Goal: Check status: Check status

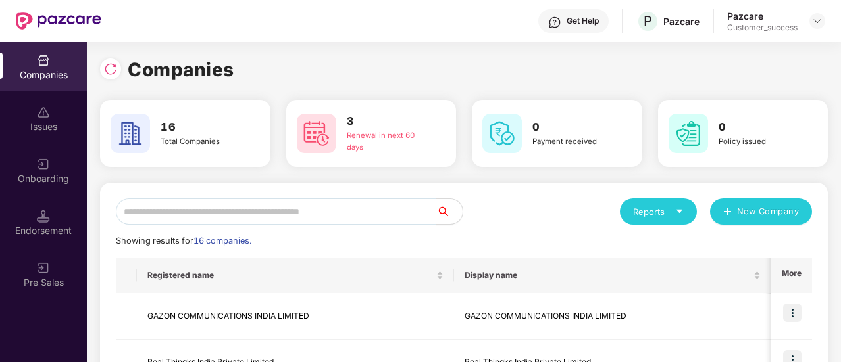
click at [183, 216] on input "text" at bounding box center [276, 212] width 320 height 26
click at [198, 209] on input "text" at bounding box center [276, 212] width 320 height 26
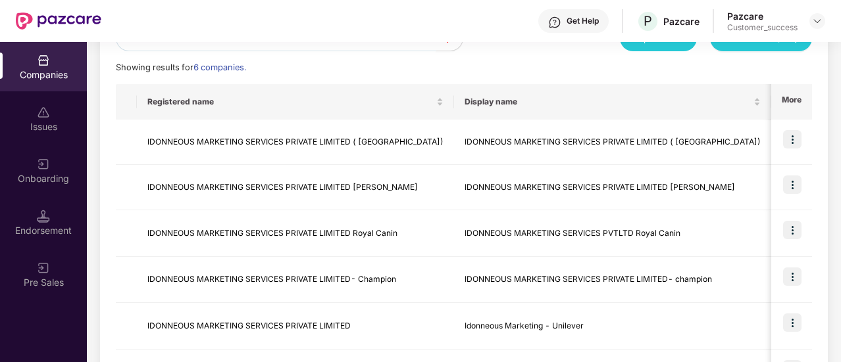
scroll to position [24, 0]
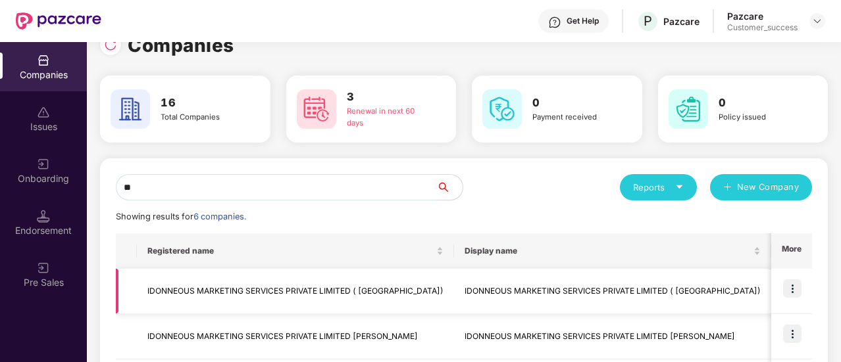
type input "**"
click at [788, 290] on img at bounding box center [792, 289] width 18 height 18
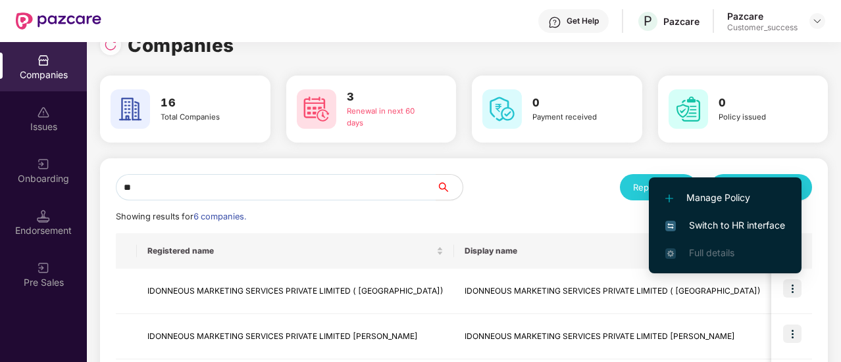
click at [751, 227] on span "Switch to HR interface" at bounding box center [725, 225] width 120 height 14
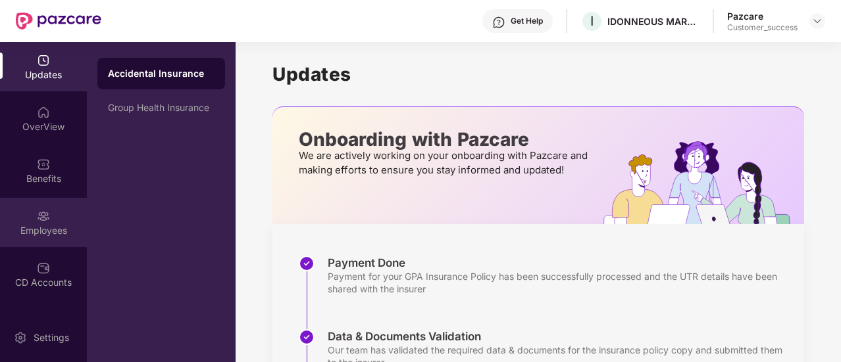
click at [45, 214] on img at bounding box center [43, 216] width 13 height 13
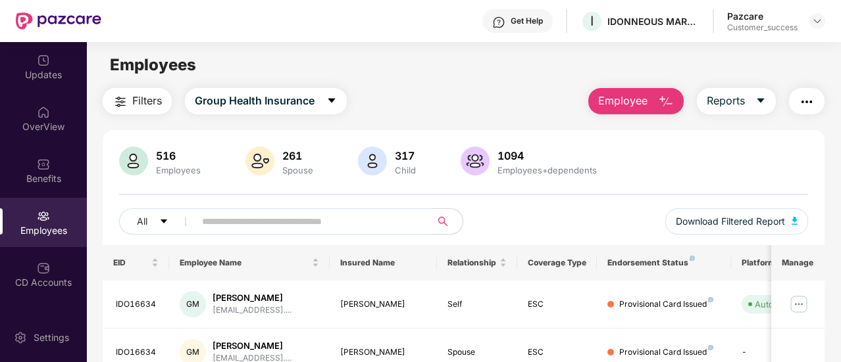
click at [251, 227] on input "text" at bounding box center [307, 222] width 211 height 20
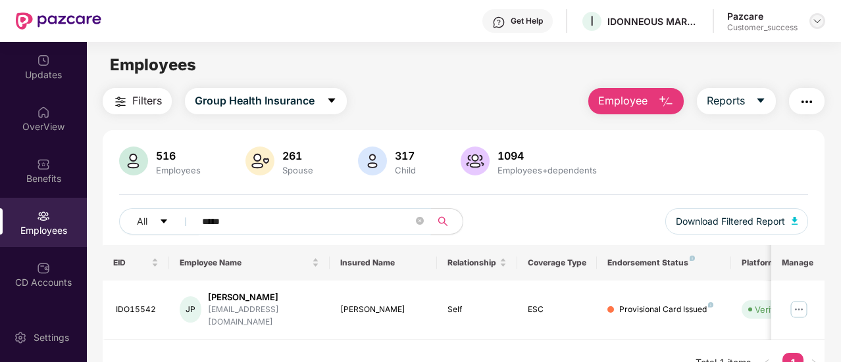
type input "*****"
click at [818, 15] on div at bounding box center [817, 21] width 16 height 16
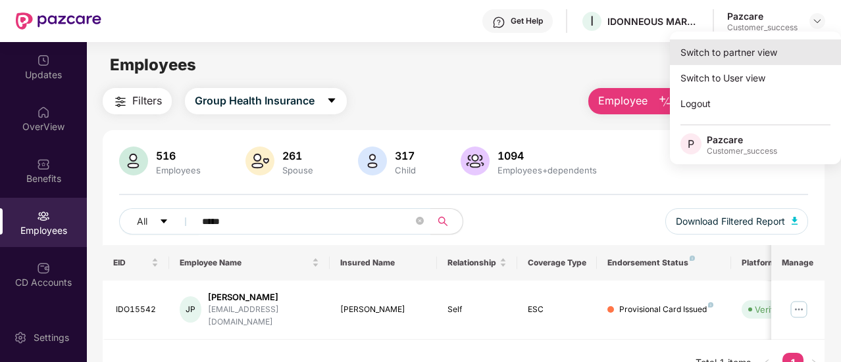
click at [743, 59] on div "Switch to partner view" at bounding box center [755, 52] width 171 height 26
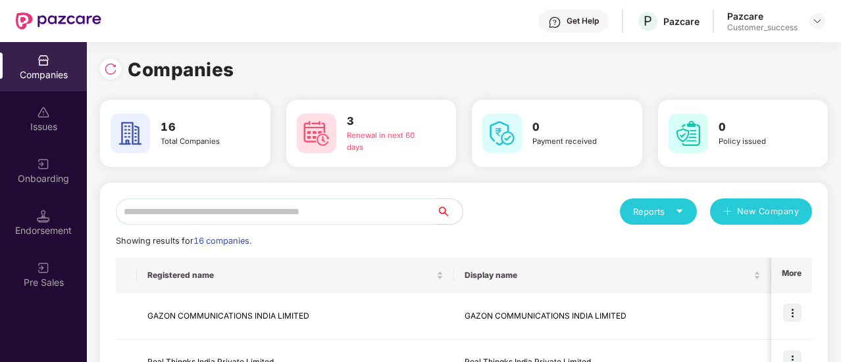
click at [268, 207] on input "text" at bounding box center [276, 212] width 320 height 26
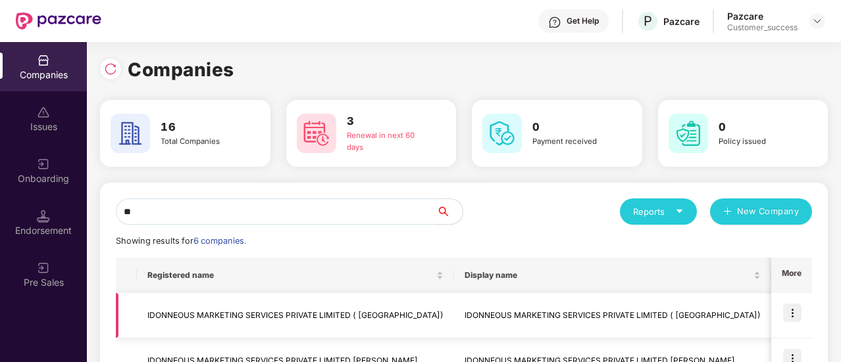
type input "**"
click at [495, 316] on td "IDONNEOUS MARKETING SERVICES PRIVATE LIMITED ( [GEOGRAPHIC_DATA])" at bounding box center [612, 315] width 317 height 45
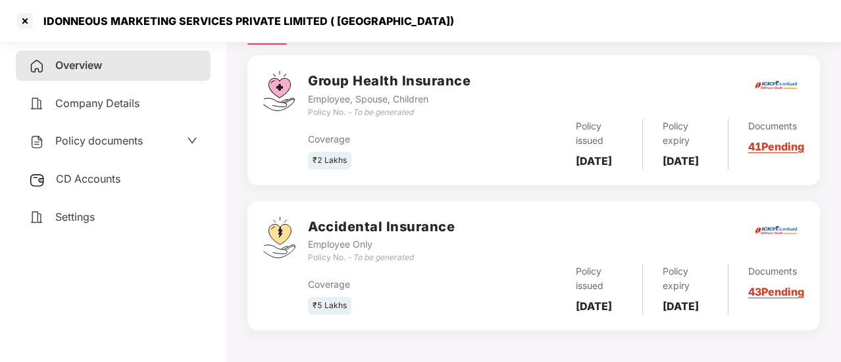
scroll to position [308, 0]
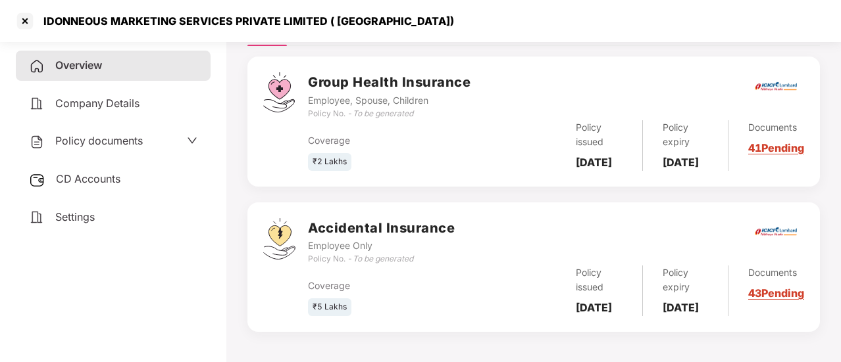
click at [105, 110] on div "Company Details" at bounding box center [113, 104] width 195 height 30
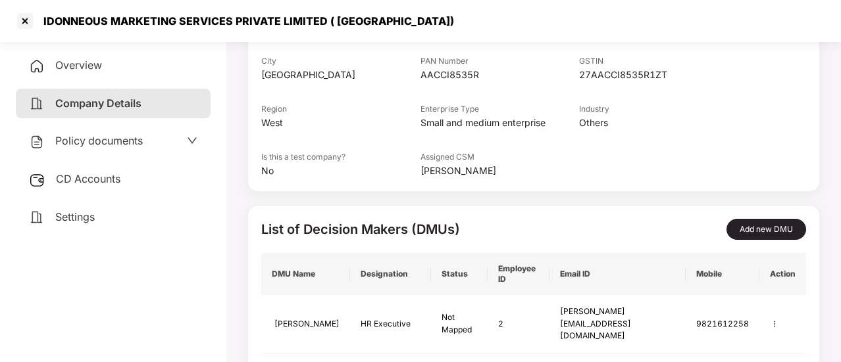
click at [103, 137] on span "Policy documents" at bounding box center [98, 140] width 87 height 13
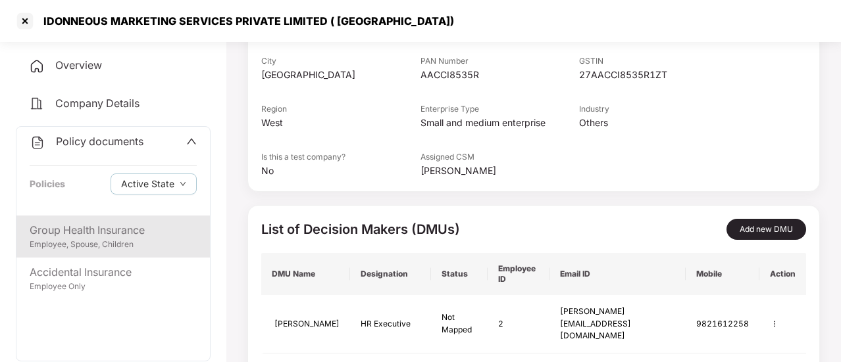
click at [107, 239] on div "Employee, Spouse, Children" at bounding box center [113, 245] width 167 height 12
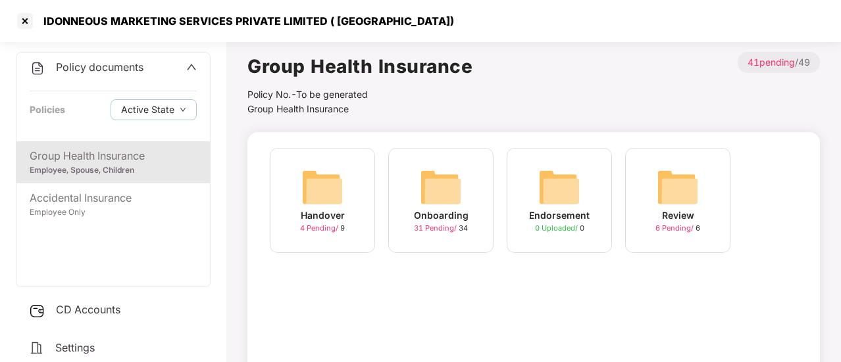
scroll to position [0, 0]
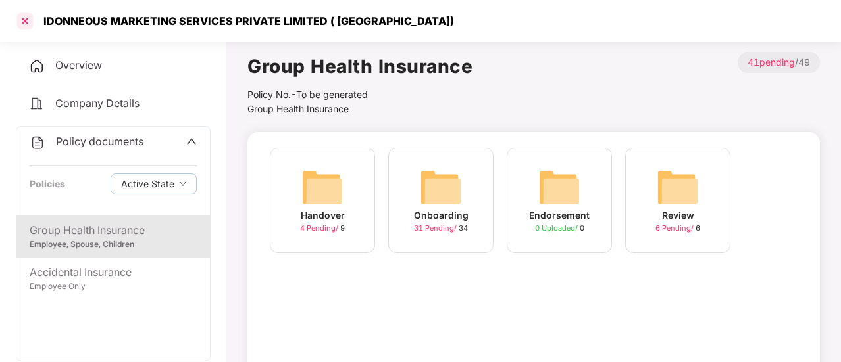
click at [27, 18] on div at bounding box center [24, 21] width 21 height 21
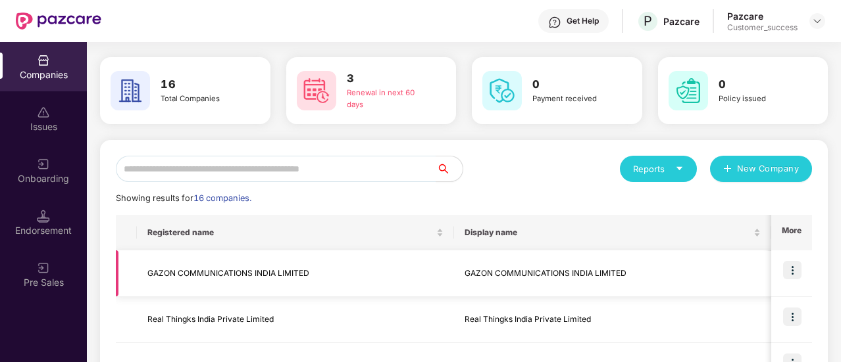
scroll to position [41, 0]
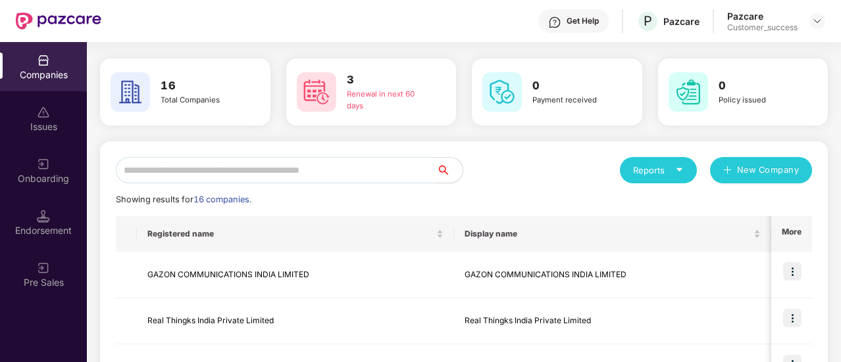
click at [358, 173] on input "text" at bounding box center [276, 170] width 320 height 26
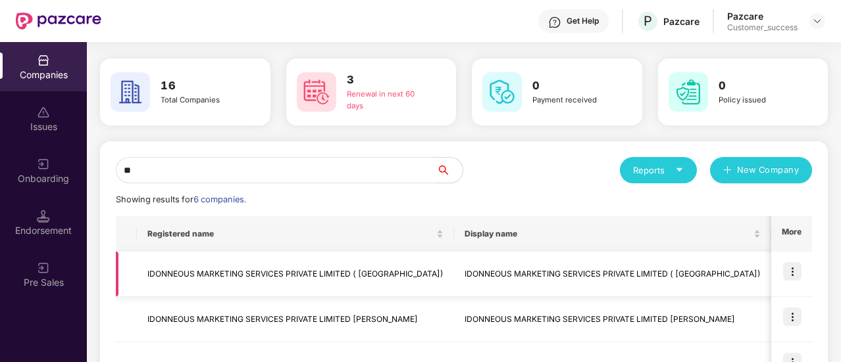
type input "**"
click at [793, 270] on img at bounding box center [792, 271] width 18 height 18
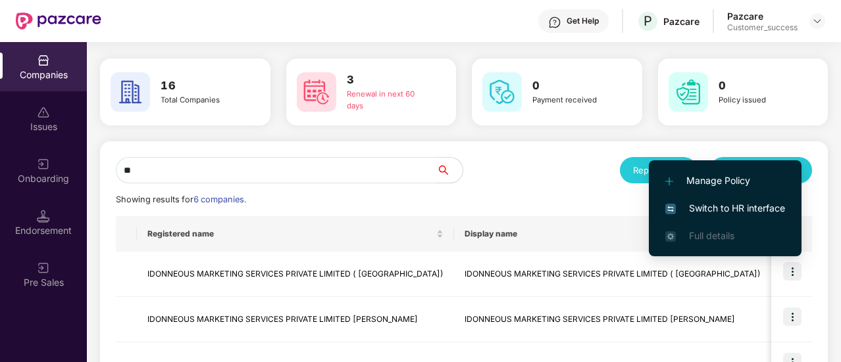
click at [752, 201] on span "Switch to HR interface" at bounding box center [725, 208] width 120 height 14
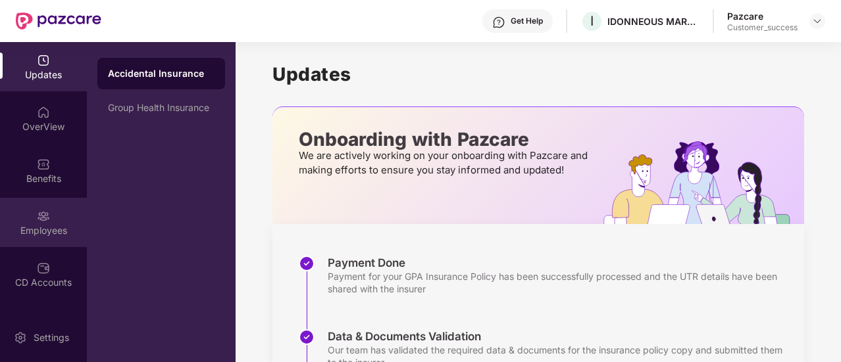
click at [41, 228] on div "Employees" at bounding box center [43, 230] width 87 height 13
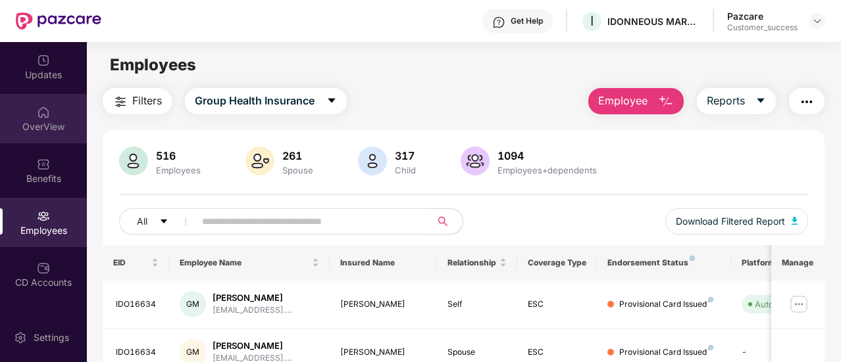
click at [37, 132] on div "OverView" at bounding box center [43, 126] width 87 height 13
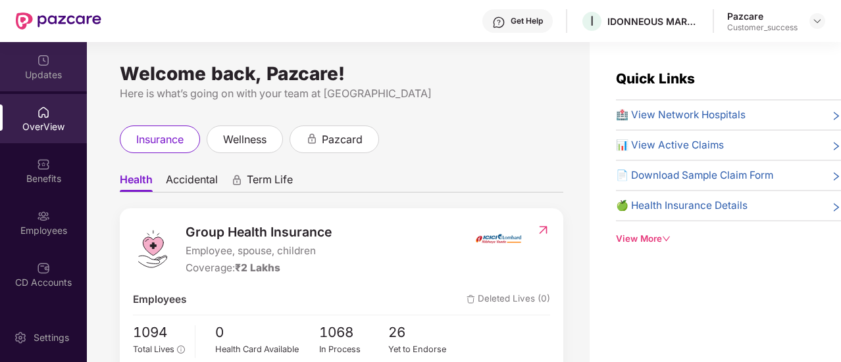
click at [55, 77] on div "Updates" at bounding box center [43, 74] width 87 height 13
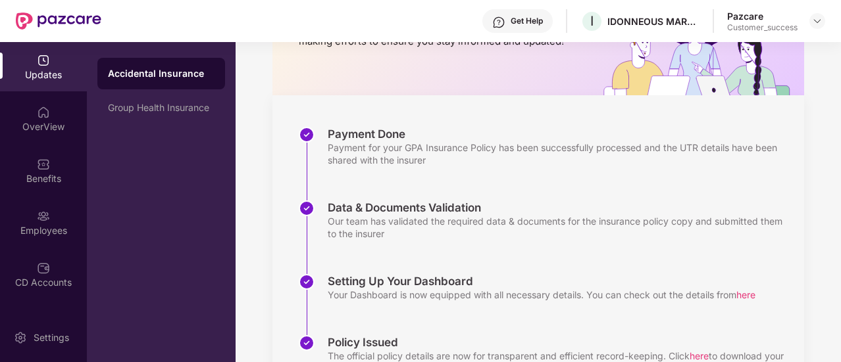
scroll to position [128, 0]
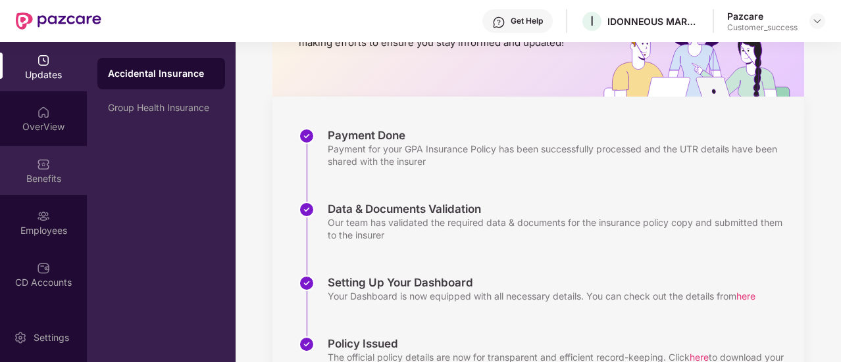
click at [41, 178] on div "Benefits" at bounding box center [43, 178] width 87 height 13
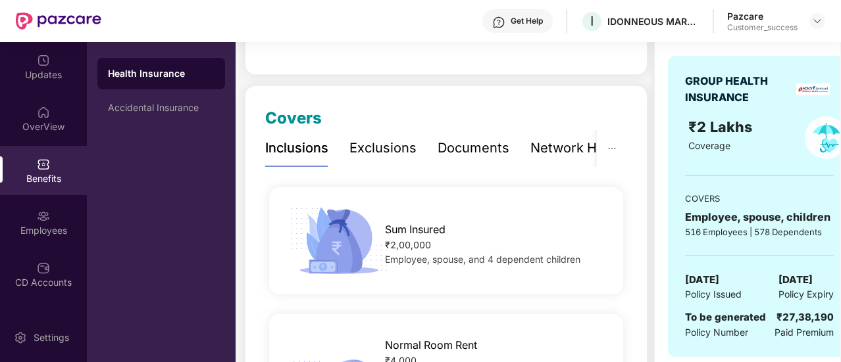
scroll to position [0, 0]
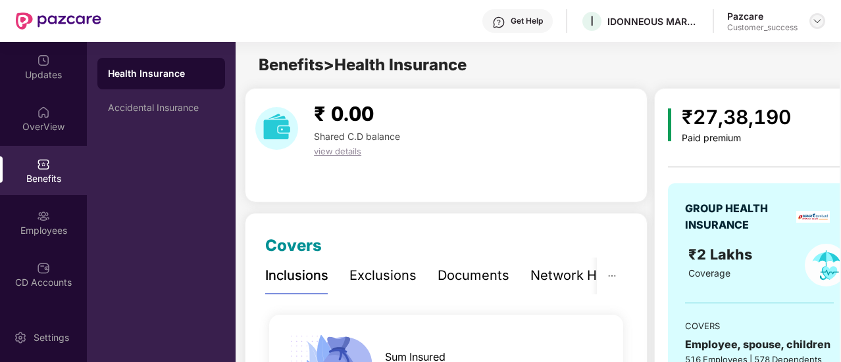
click at [818, 20] on img at bounding box center [817, 21] width 11 height 11
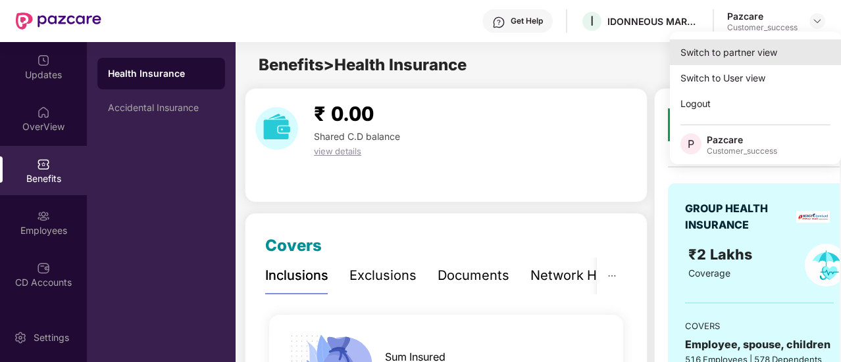
click at [762, 53] on div "Switch to partner view" at bounding box center [755, 52] width 171 height 26
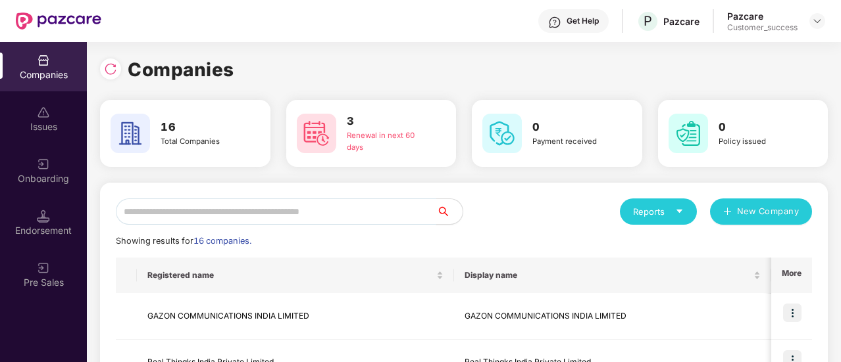
click at [226, 207] on input "text" at bounding box center [276, 212] width 320 height 26
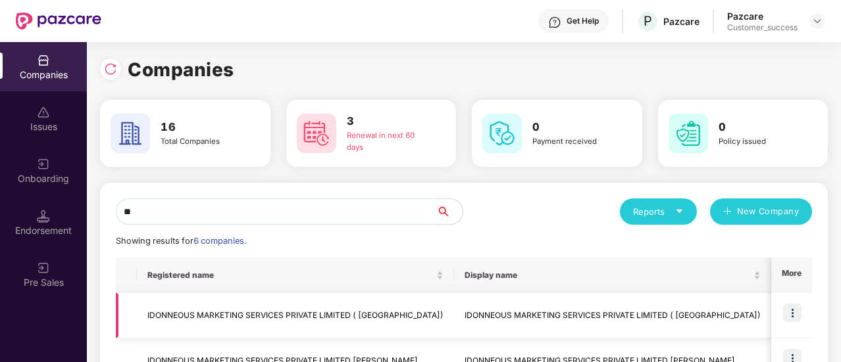
scroll to position [76, 0]
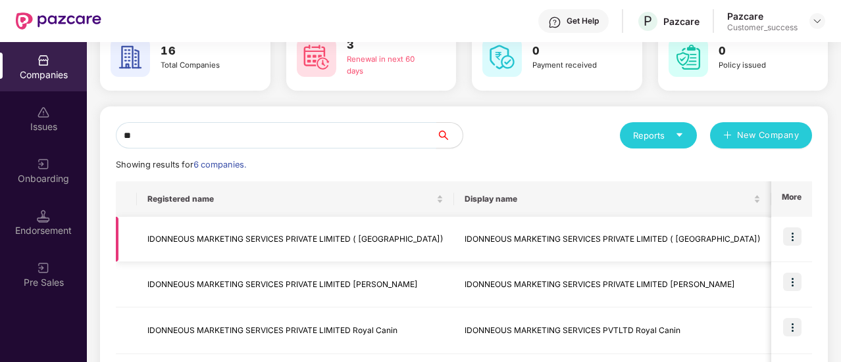
type input "**"
click at [793, 233] on img at bounding box center [792, 237] width 18 height 18
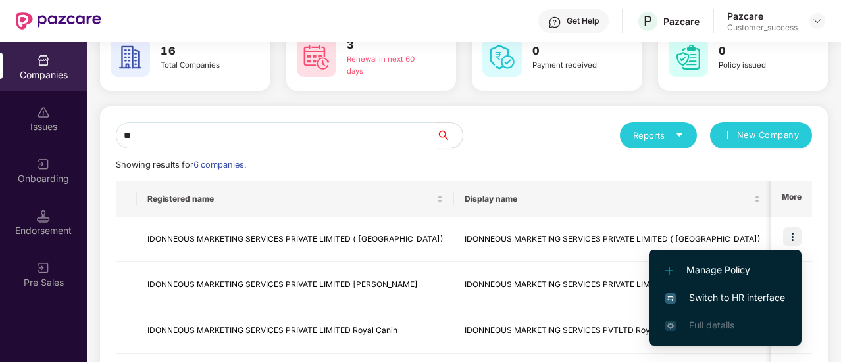
click at [739, 291] on span "Switch to HR interface" at bounding box center [725, 298] width 120 height 14
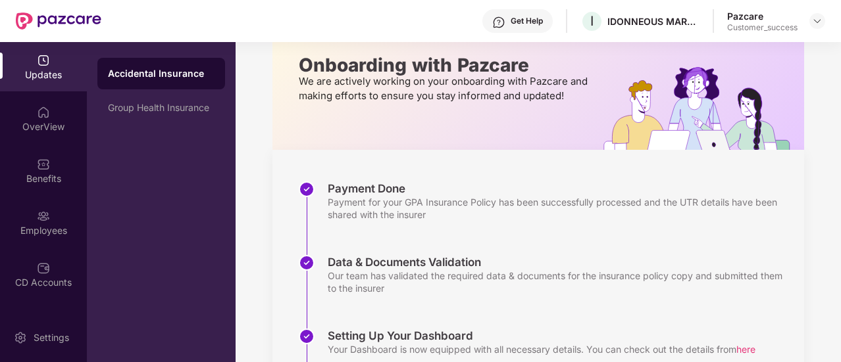
scroll to position [0, 0]
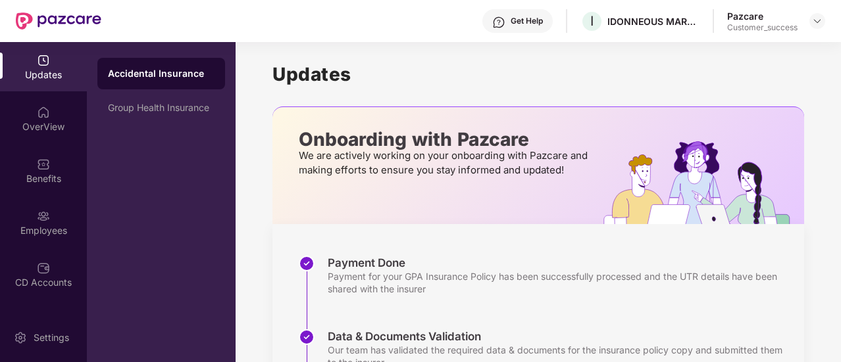
click at [808, 25] on div "Pazcare Customer_success" at bounding box center [776, 21] width 98 height 23
click at [813, 24] on img at bounding box center [817, 21] width 11 height 11
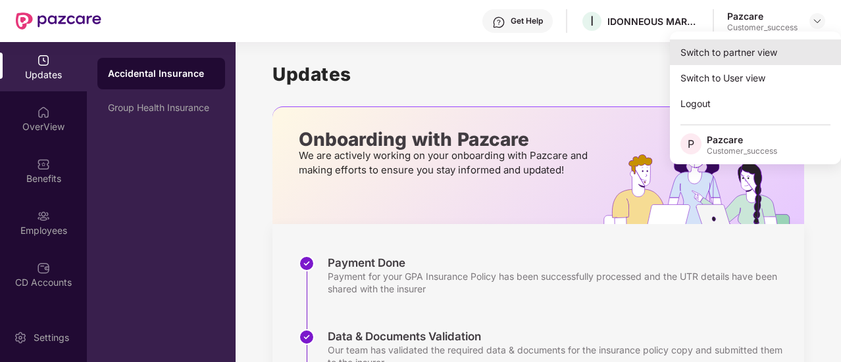
click at [774, 59] on div "Switch to partner view" at bounding box center [755, 52] width 171 height 26
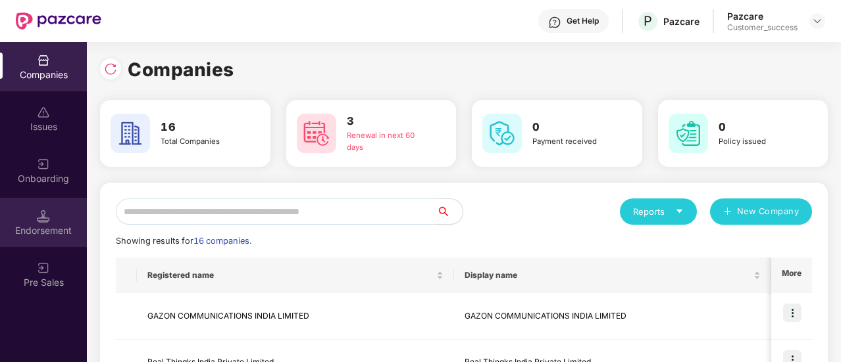
click at [26, 212] on div "Endorsement" at bounding box center [43, 222] width 87 height 49
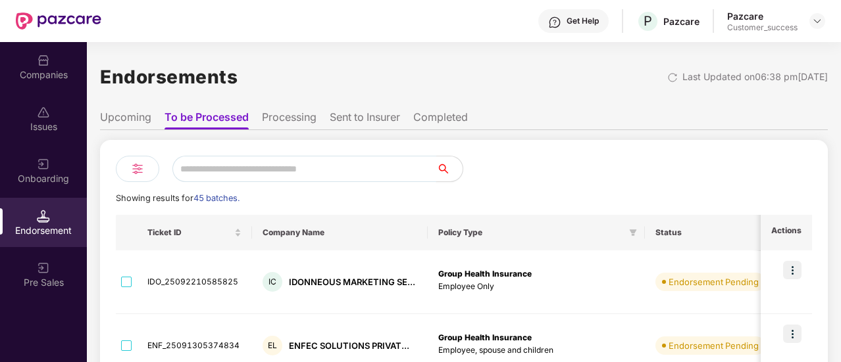
click at [295, 177] on input "text" at bounding box center [304, 169] width 264 height 26
click at [312, 162] on input "text" at bounding box center [304, 169] width 264 height 26
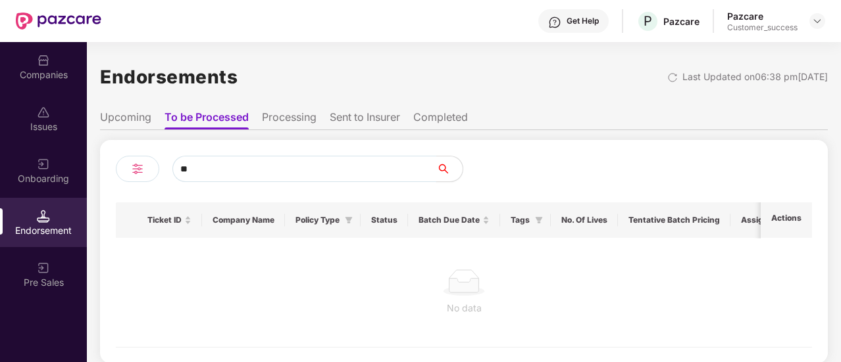
type input "*"
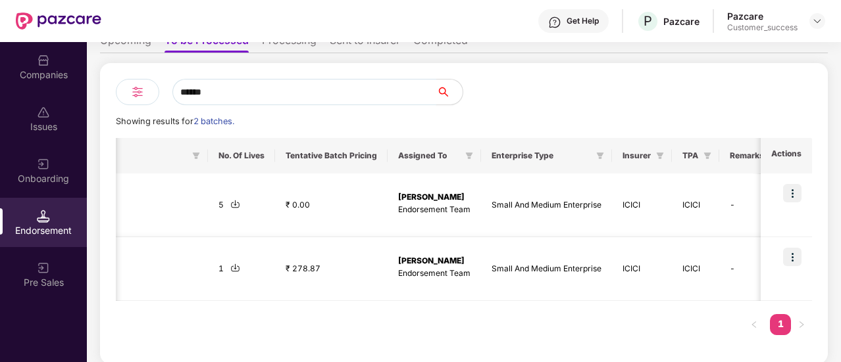
scroll to position [0, 765]
type input "******"
click at [798, 195] on img at bounding box center [792, 193] width 18 height 18
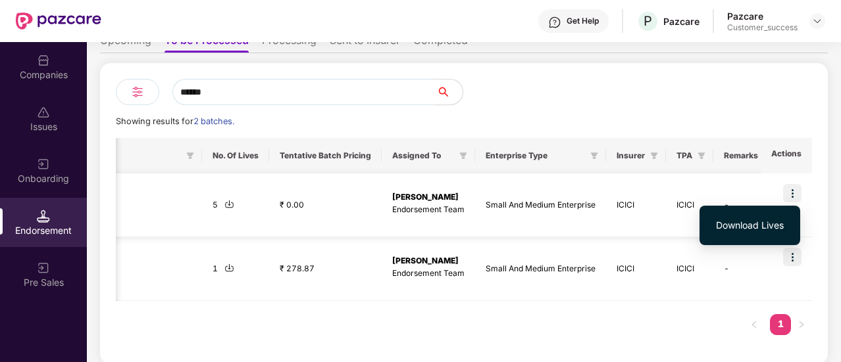
scroll to position [0, 760]
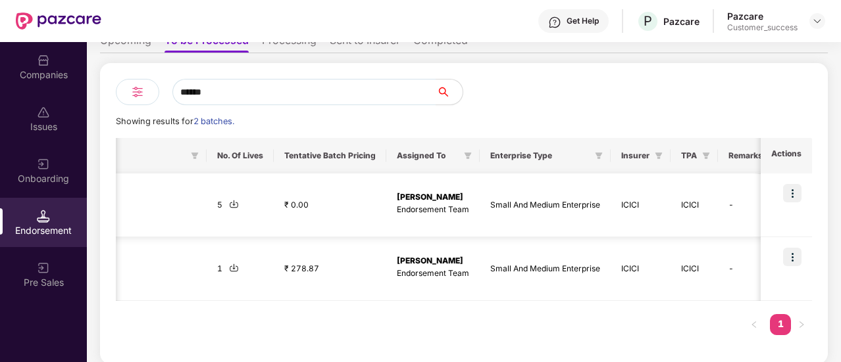
click at [224, 202] on div "5" at bounding box center [240, 205] width 46 height 12
click at [229, 203] on img at bounding box center [234, 204] width 10 height 10
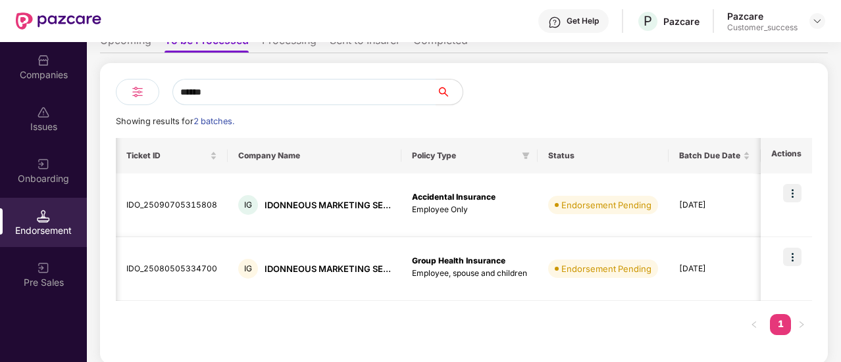
scroll to position [0, 0]
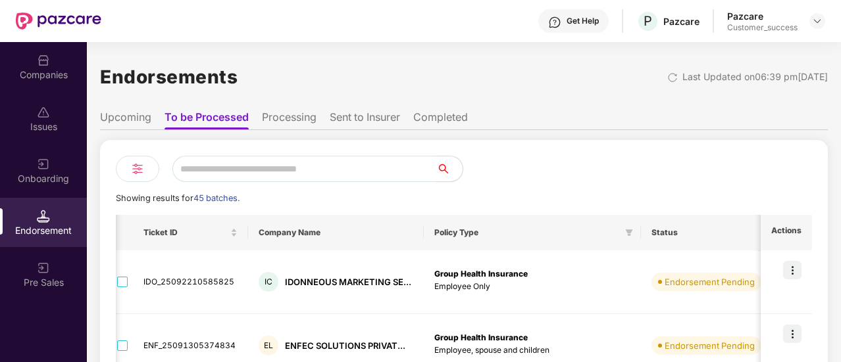
click at [278, 170] on input "text" at bounding box center [304, 169] width 264 height 26
type input "******"
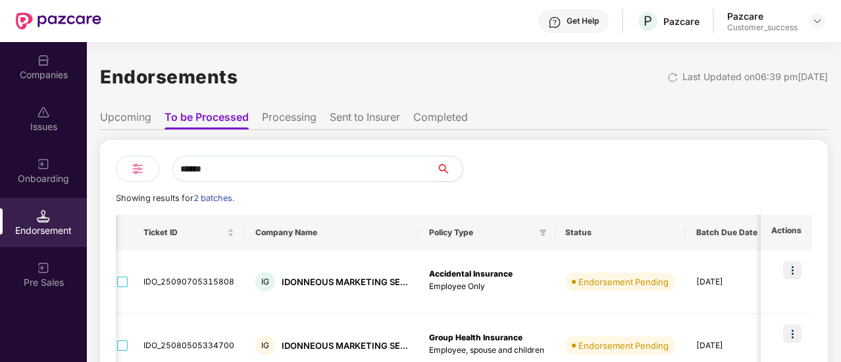
click at [341, 119] on li "Sent to Insurer" at bounding box center [365, 119] width 70 height 19
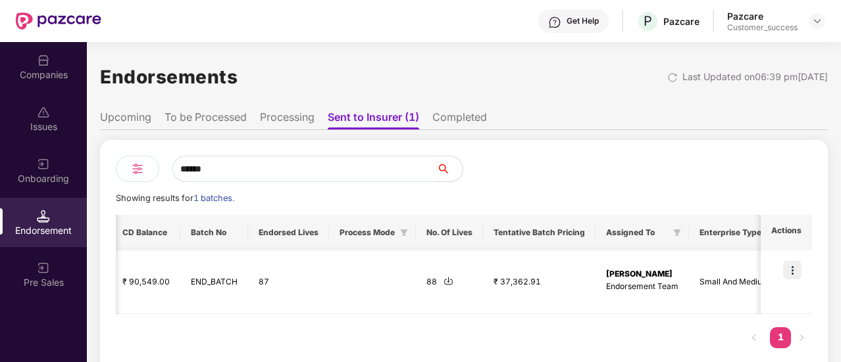
scroll to position [0, 1029]
click at [447, 282] on img at bounding box center [442, 281] width 10 height 10
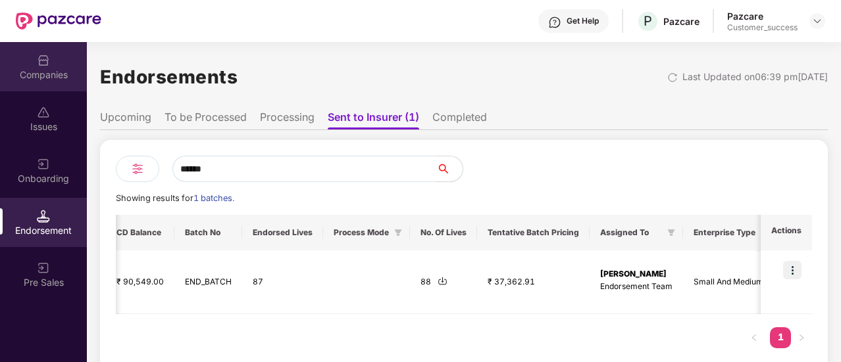
click at [45, 87] on div "Companies" at bounding box center [43, 66] width 87 height 49
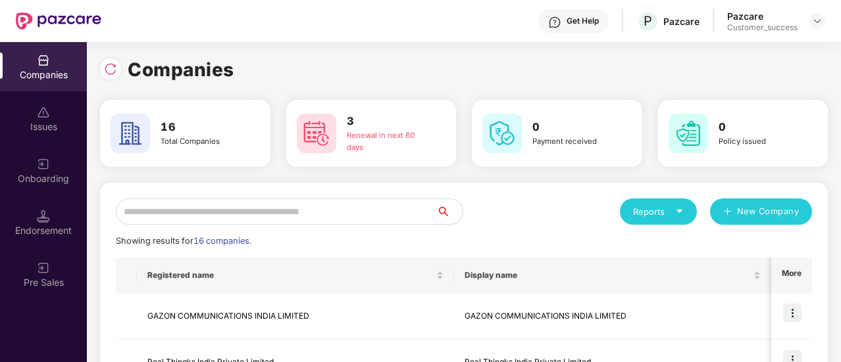
click at [275, 217] on input "text" at bounding box center [276, 212] width 320 height 26
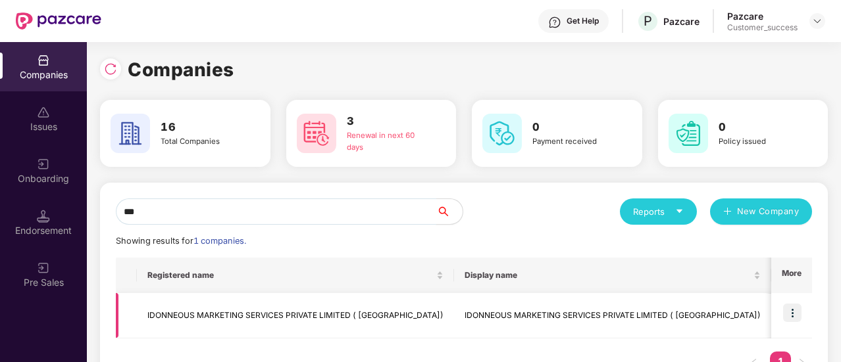
type input "***"
click at [795, 310] on img at bounding box center [792, 313] width 18 height 18
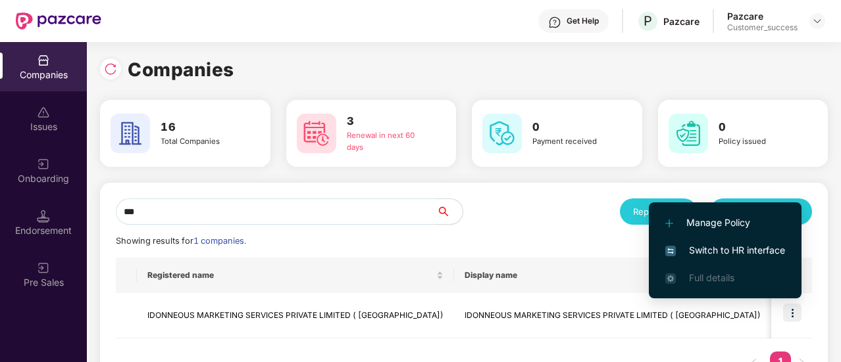
click at [779, 257] on span "Switch to HR interface" at bounding box center [725, 250] width 120 height 14
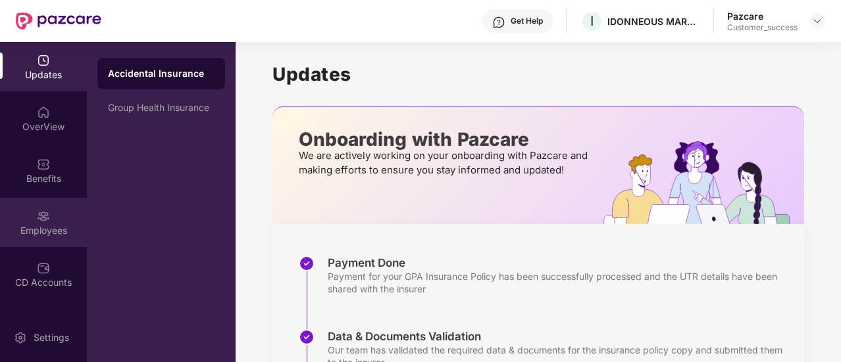
click at [53, 226] on div "Employees" at bounding box center [43, 230] width 87 height 13
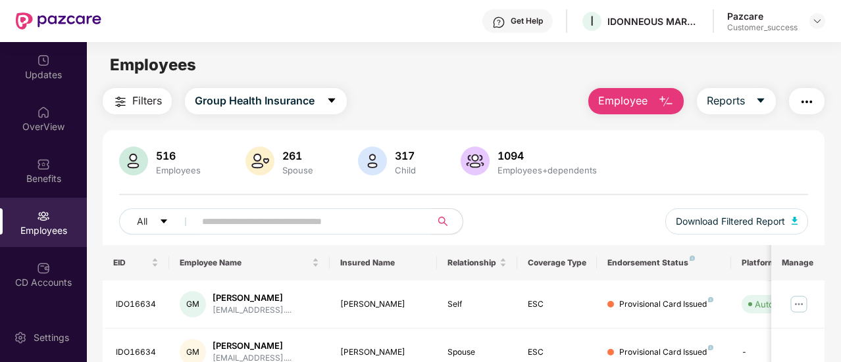
click at [263, 224] on input "text" at bounding box center [307, 222] width 211 height 20
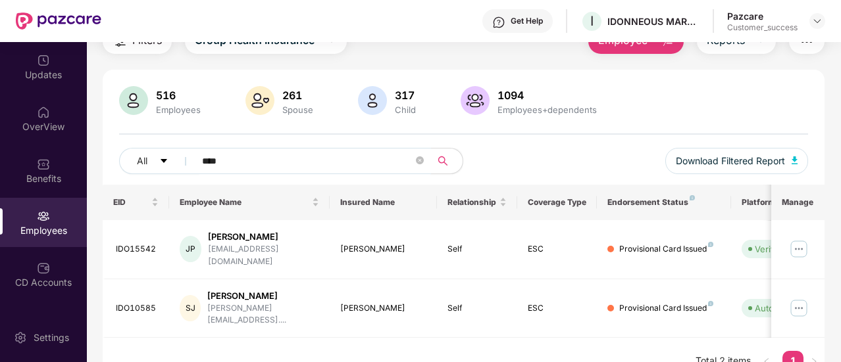
scroll to position [58, 0]
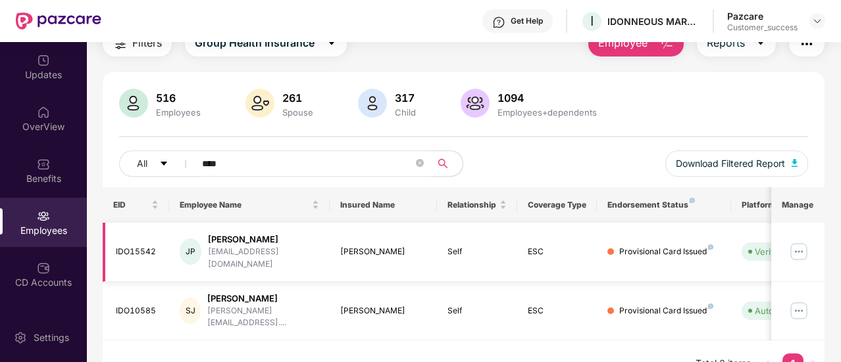
type input "****"
click at [135, 246] on div "IDO15542" at bounding box center [137, 252] width 43 height 12
copy div "IDO15542"
click at [810, 22] on div at bounding box center [817, 21] width 16 height 16
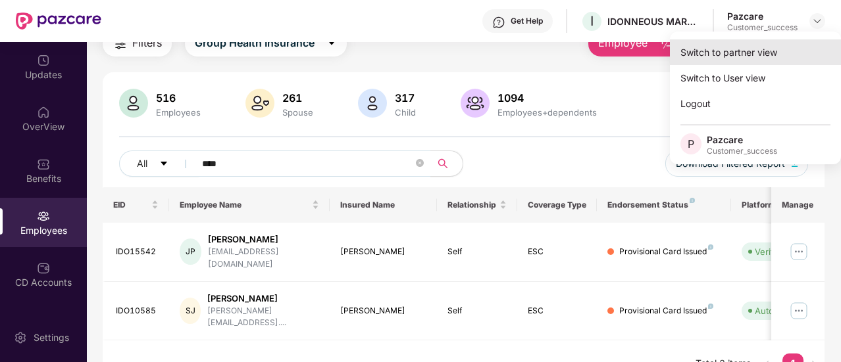
click at [785, 51] on div "Switch to partner view" at bounding box center [755, 52] width 171 height 26
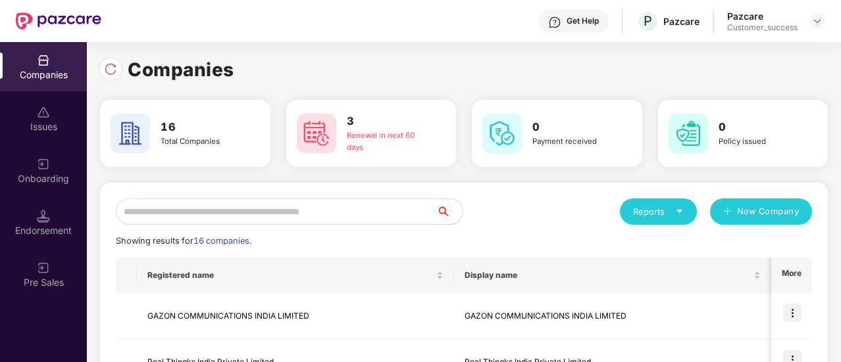
click at [42, 228] on div "Endorsement" at bounding box center [43, 230] width 87 height 13
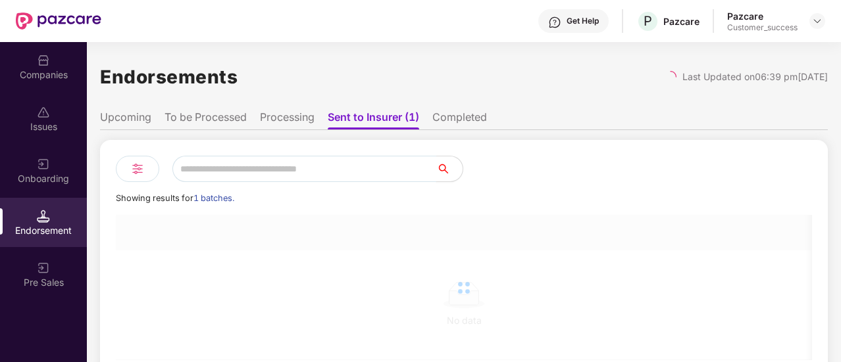
click at [289, 164] on input "text" at bounding box center [304, 169] width 264 height 26
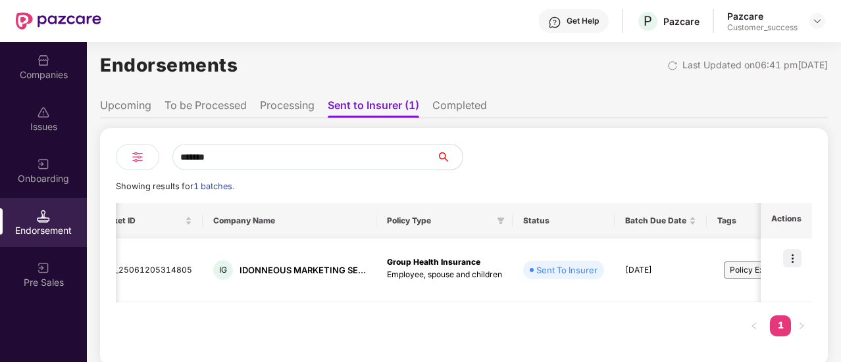
scroll to position [0, 0]
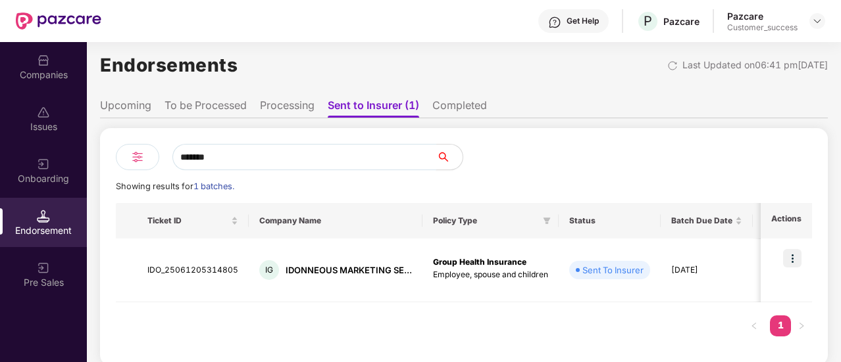
type input "*******"
click at [453, 99] on li "Completed" at bounding box center [459, 108] width 55 height 19
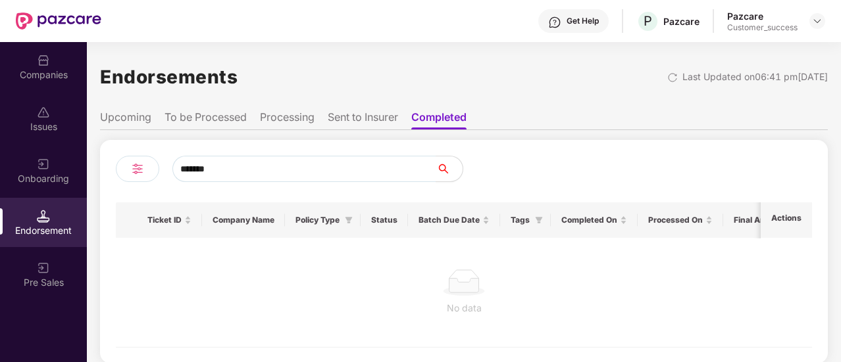
click at [369, 120] on li "Sent to Insurer" at bounding box center [363, 119] width 70 height 19
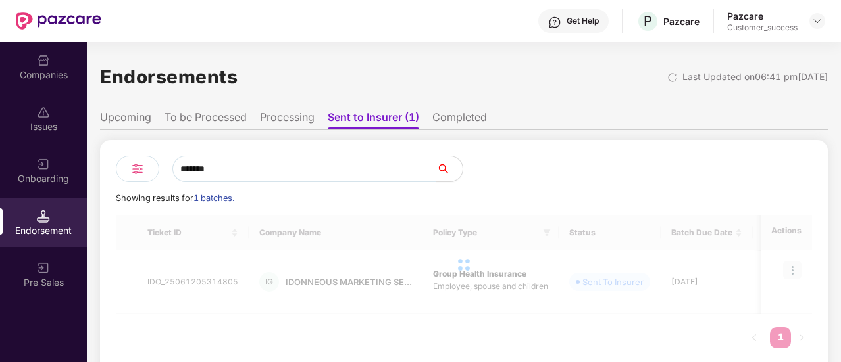
click at [204, 118] on li "To be Processed" at bounding box center [205, 119] width 82 height 19
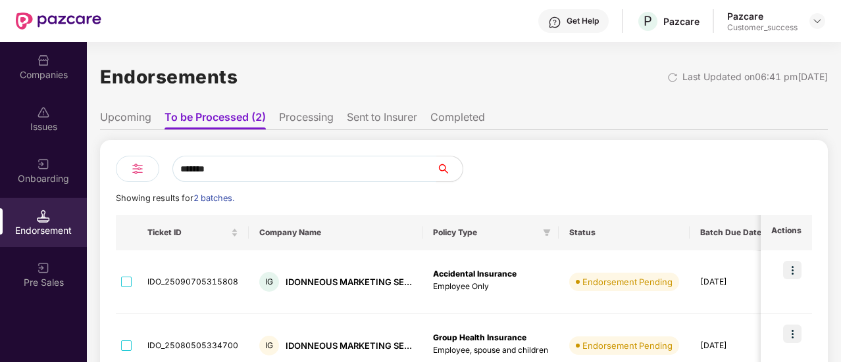
click at [284, 164] on input "*******" at bounding box center [304, 169] width 264 height 26
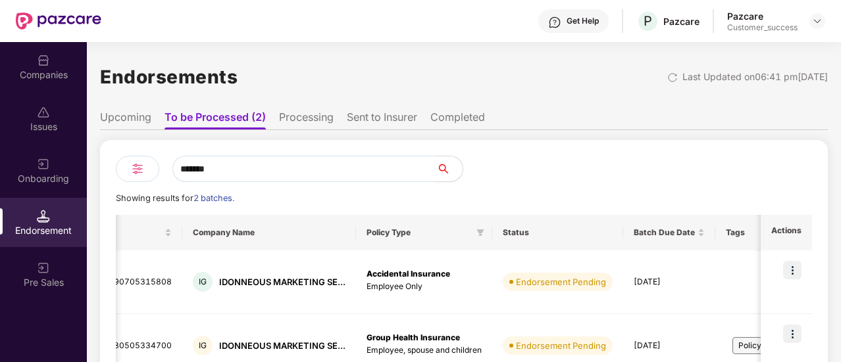
click at [135, 121] on li "Upcoming" at bounding box center [125, 119] width 51 height 19
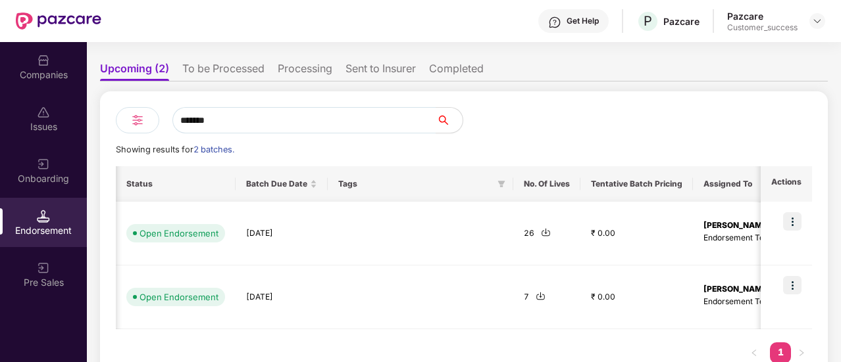
scroll to position [0, 445]
click at [539, 235] on img at bounding box center [544, 233] width 10 height 10
click at [511, 246] on td "26" at bounding box center [544, 234] width 67 height 64
click at [495, 302] on div at bounding box center [418, 297] width 164 height 42
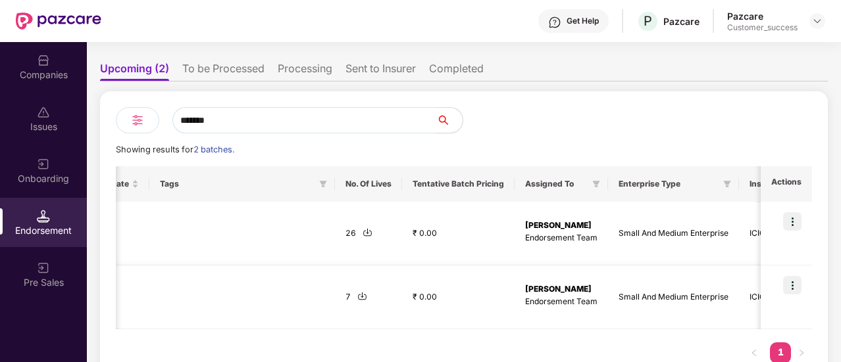
click at [330, 310] on td at bounding box center [241, 298] width 185 height 64
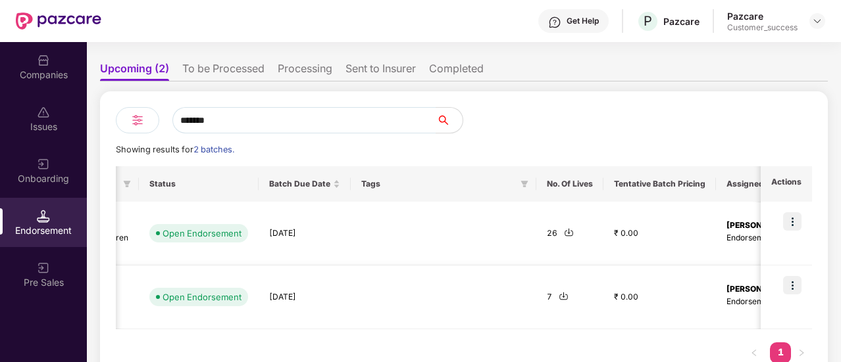
scroll to position [0, 457]
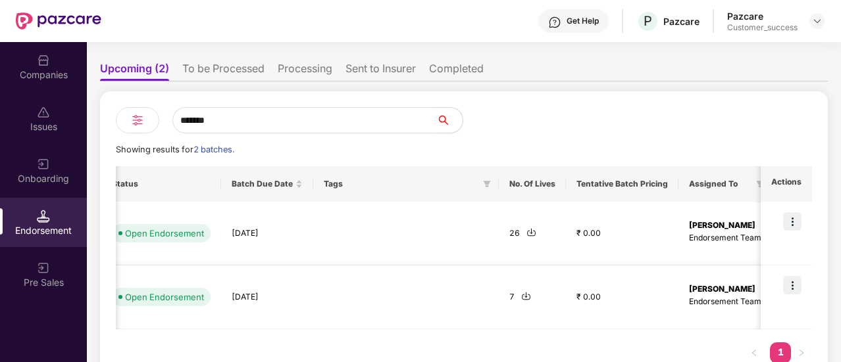
click at [523, 297] on img at bounding box center [526, 296] width 10 height 10
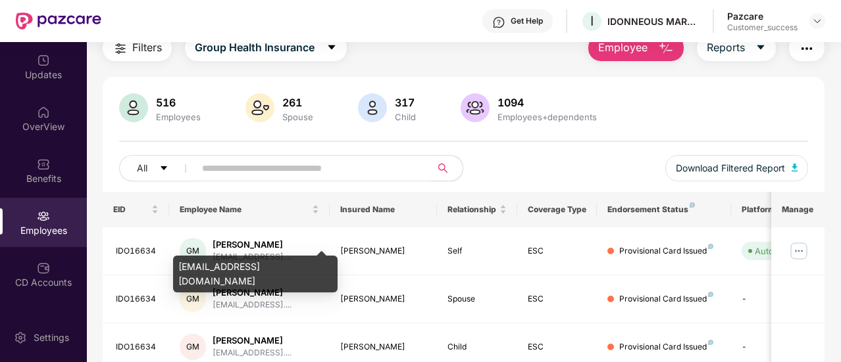
scroll to position [45, 0]
